Goal: Information Seeking & Learning: Check status

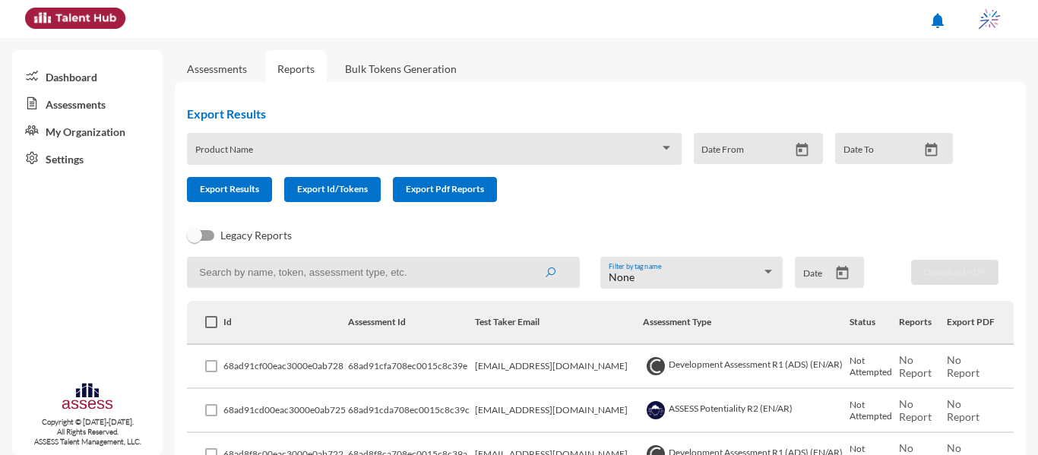
click at [233, 72] on link "Assessments" at bounding box center [217, 68] width 60 height 13
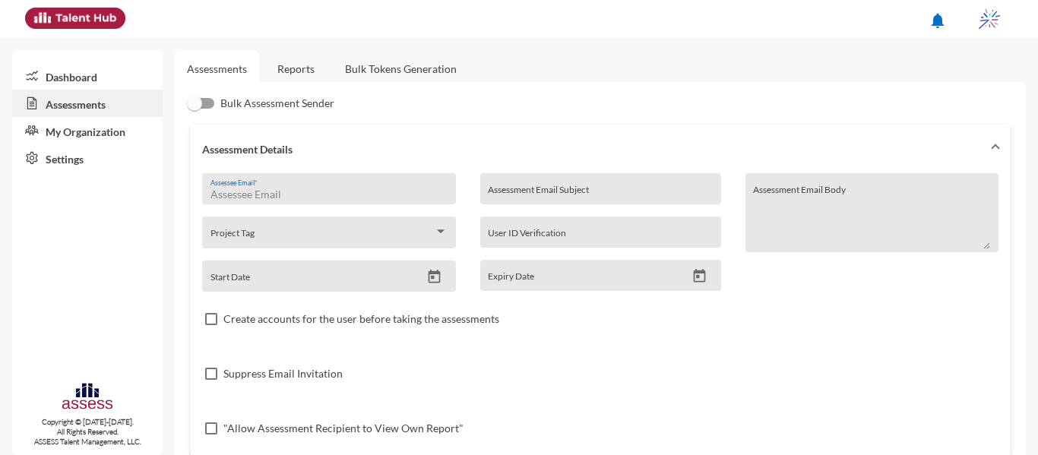
click at [280, 198] on input "Assessee Email *" at bounding box center [329, 195] width 237 height 12
type input "ش"
type input "[PERSON_NAME].[PERSON_NAME]"
click at [314, 74] on link "Reports" at bounding box center [296, 68] width 62 height 37
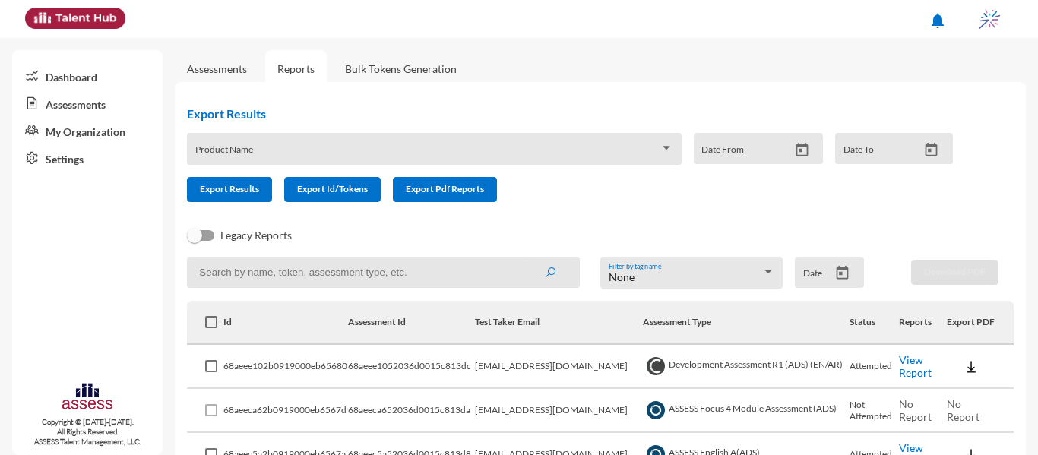
click at [306, 271] on input at bounding box center [383, 272] width 393 height 31
paste input "[PERSON_NAME].[PERSON_NAME]"
click at [526, 258] on button "submit" at bounding box center [550, 271] width 49 height 27
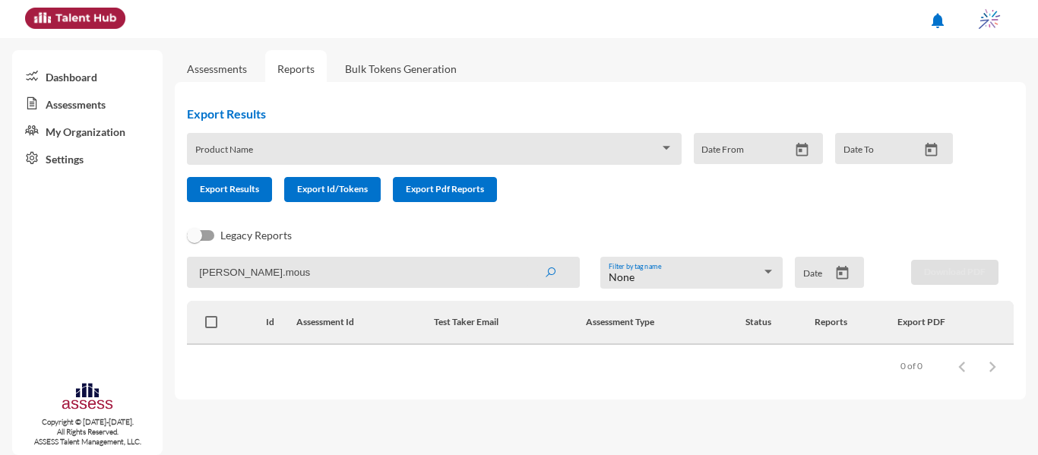
type input "[PERSON_NAME].mous"
click at [526, 258] on button "submit" at bounding box center [550, 271] width 49 height 27
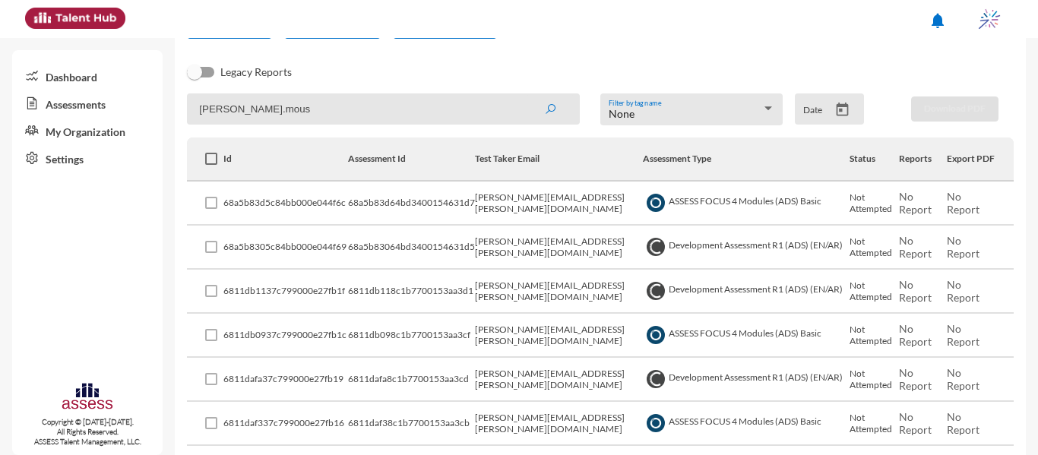
scroll to position [163, 0]
click at [488, 204] on td "[PERSON_NAME][EMAIL_ADDRESS][PERSON_NAME][DOMAIN_NAME]" at bounding box center [559, 204] width 168 height 44
click at [372, 115] on input "[PERSON_NAME].mous" at bounding box center [383, 108] width 393 height 31
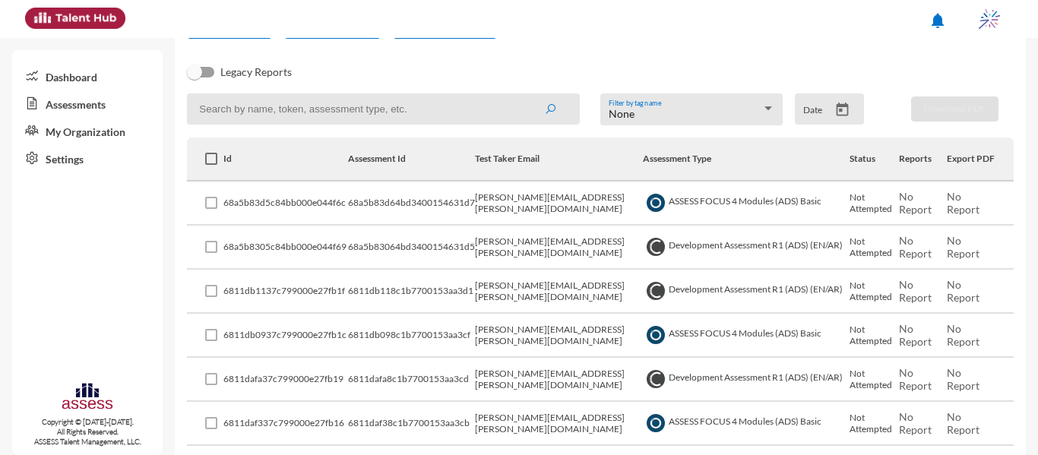
click at [526, 95] on button "submit" at bounding box center [550, 108] width 49 height 27
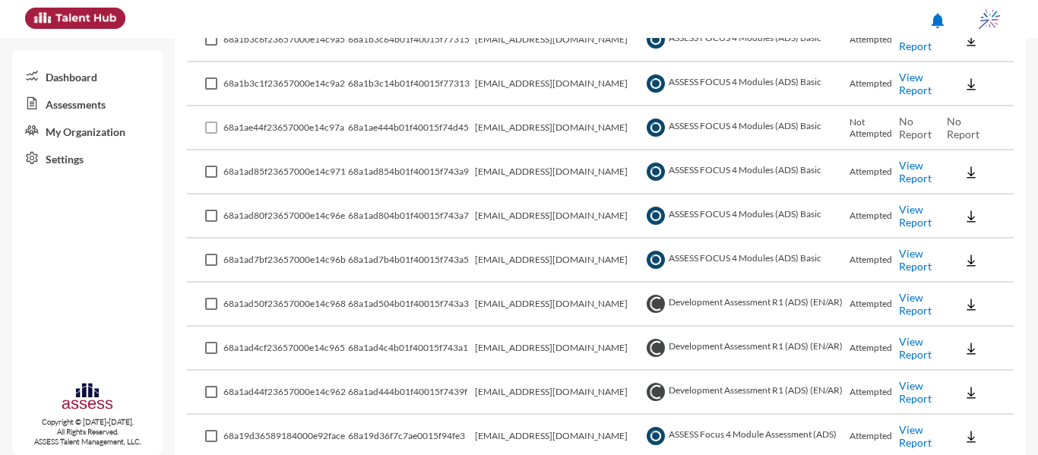
scroll to position [4365, 0]
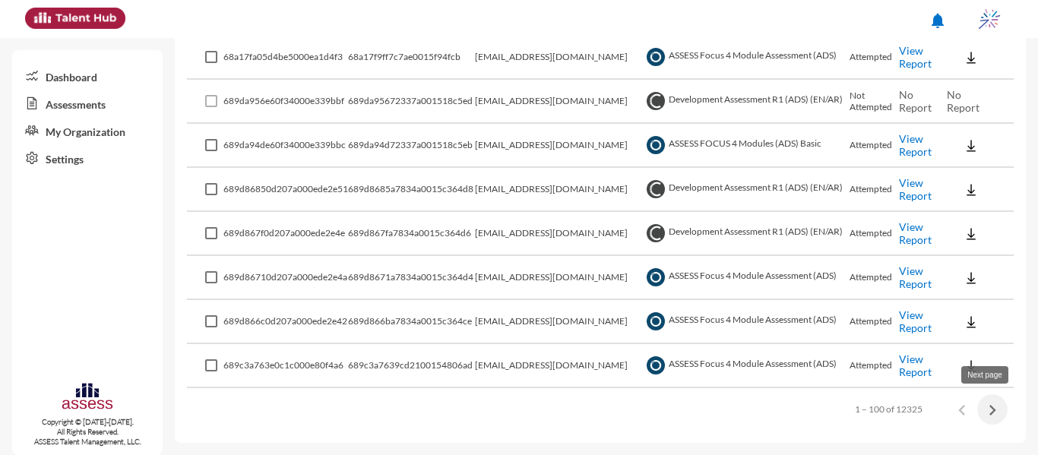
click at [991, 410] on icon "Next page" at bounding box center [992, 410] width 21 height 21
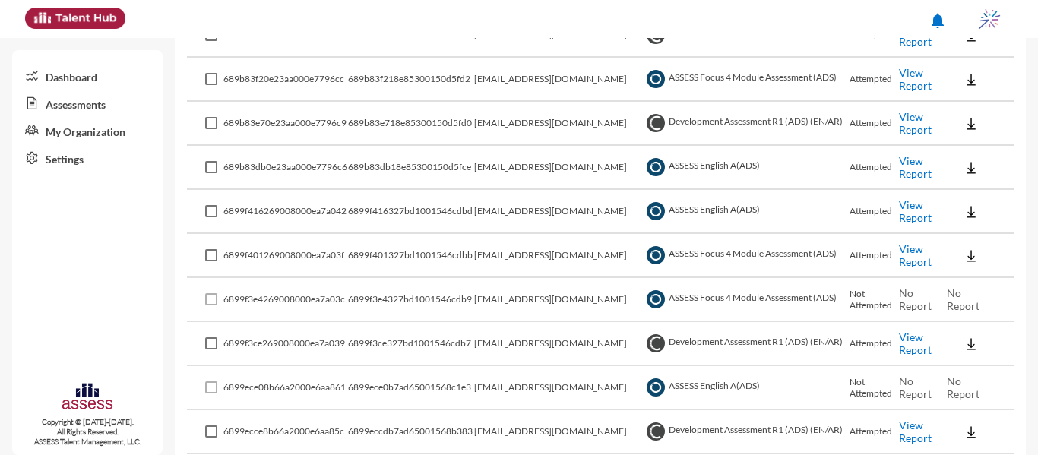
scroll to position [0, 0]
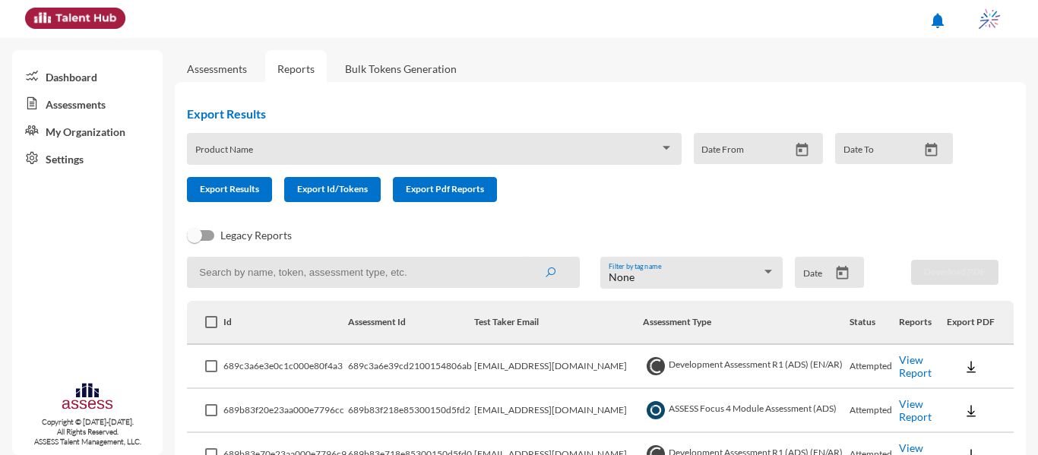
click at [837, 275] on icon "Open calendar" at bounding box center [843, 273] width 12 height 14
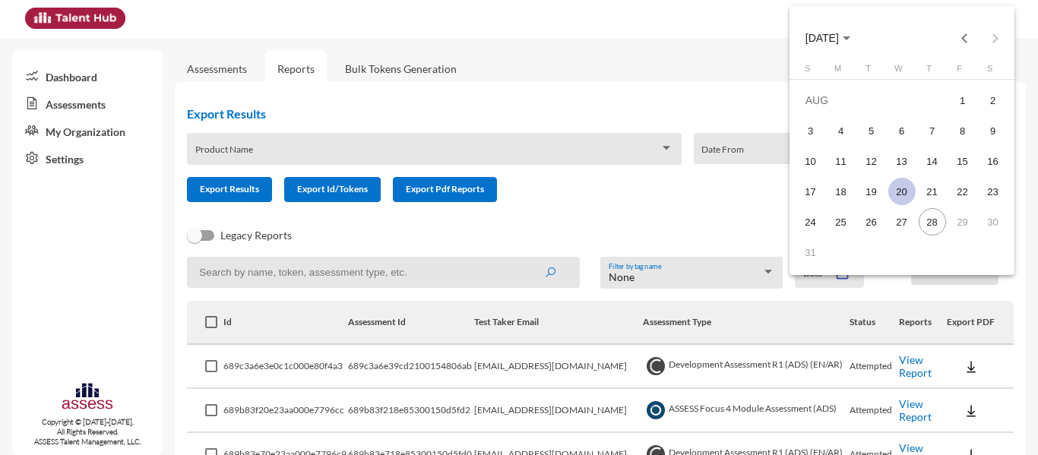
click at [908, 197] on div "20" at bounding box center [902, 191] width 27 height 27
type input "[DATE]"
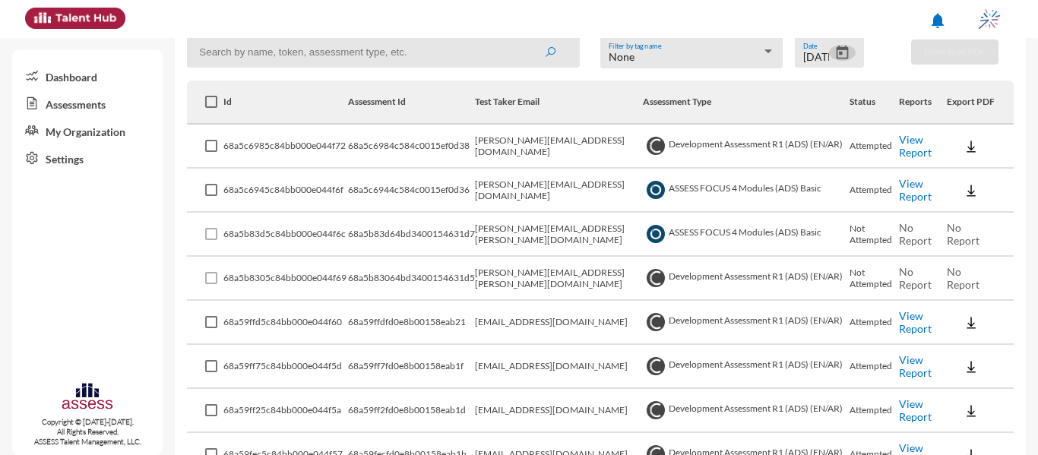
scroll to position [227, 0]
